Goal: Information Seeking & Learning: Learn about a topic

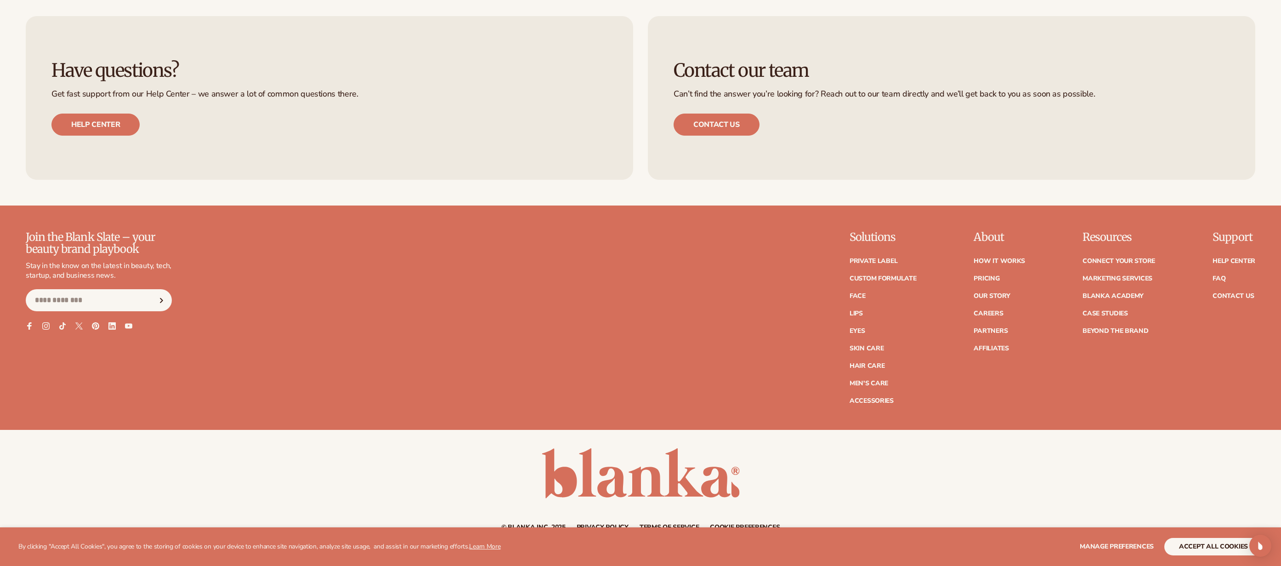
scroll to position [5448, 0]
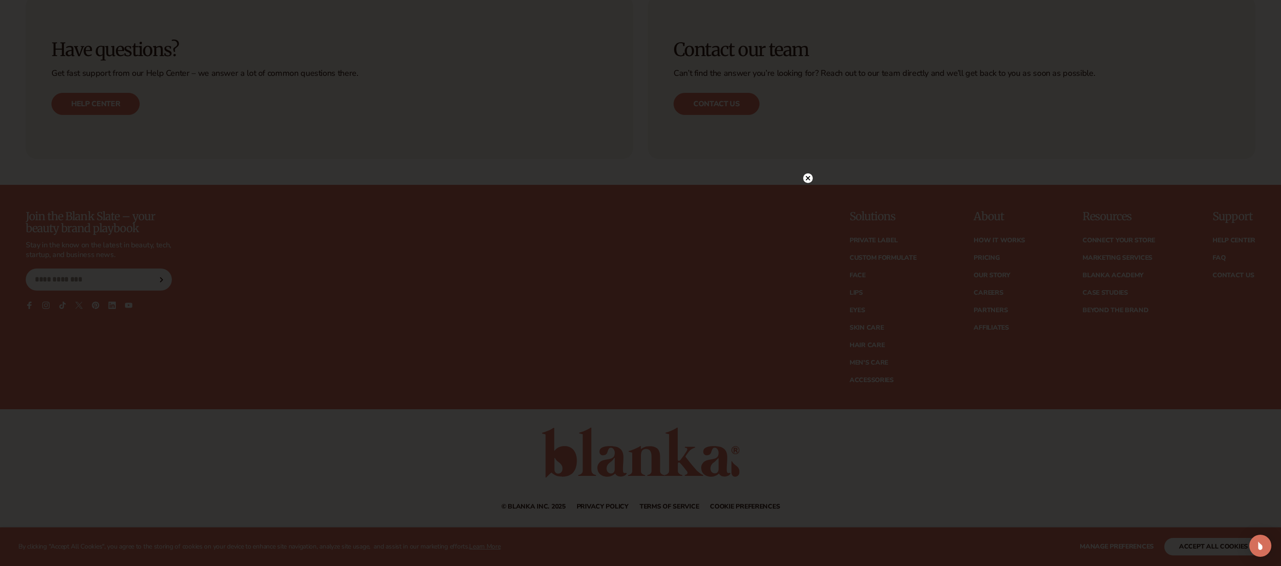
click at [810, 178] on circle at bounding box center [808, 178] width 10 height 10
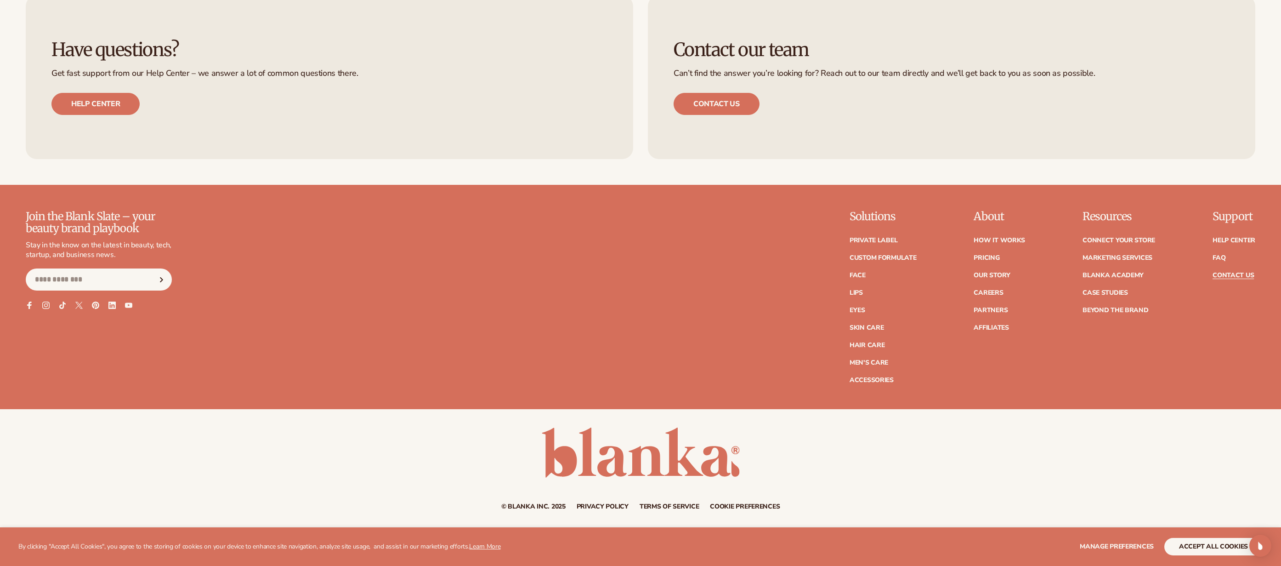
click at [1234, 276] on link "Contact Us" at bounding box center [1233, 275] width 41 height 6
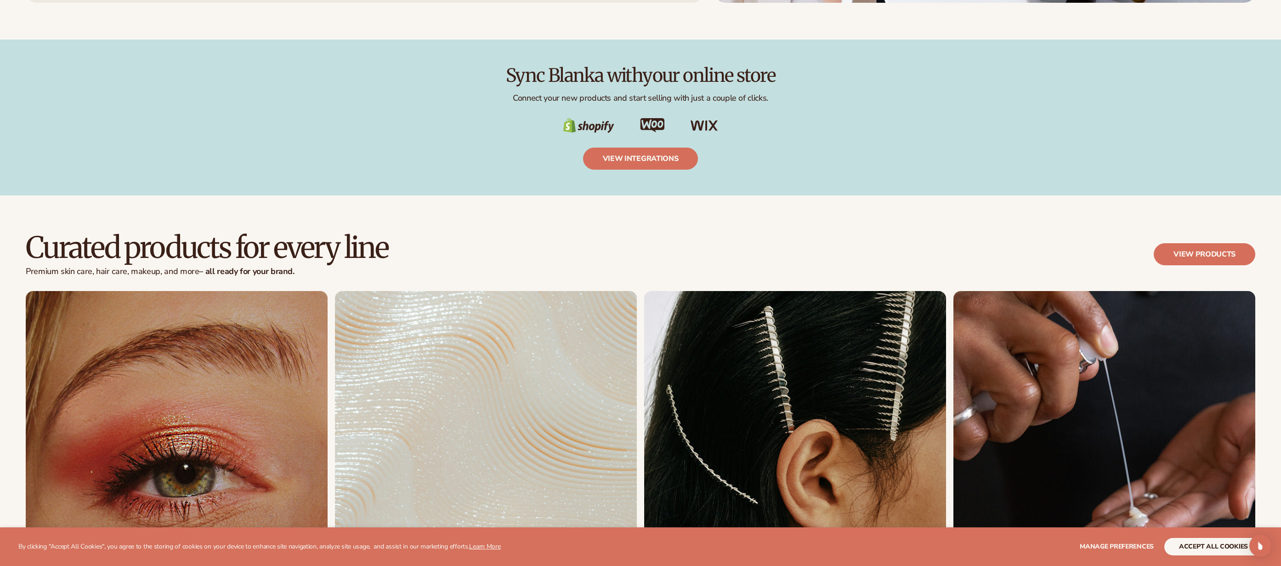
scroll to position [3399, 0]
